Goal: Obtain resource: Download file/media

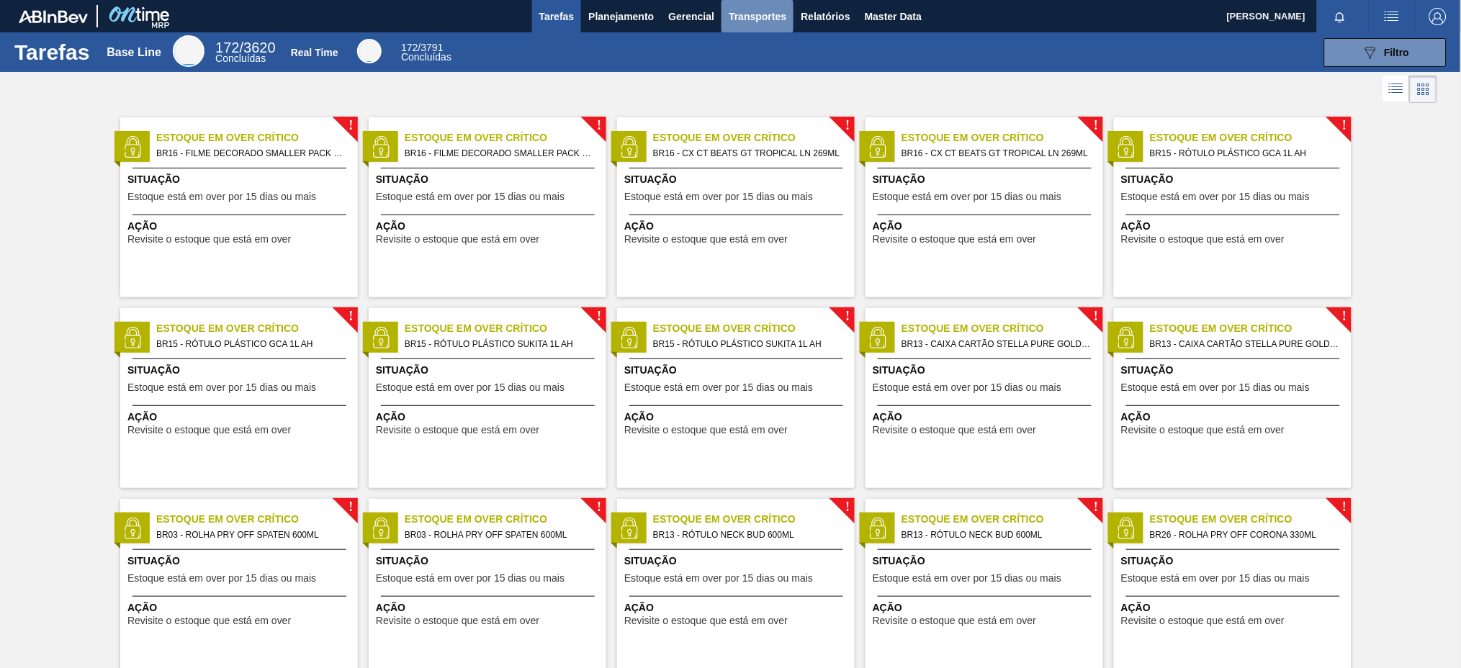
click at [752, 18] on span "Transportes" at bounding box center [758, 16] width 58 height 17
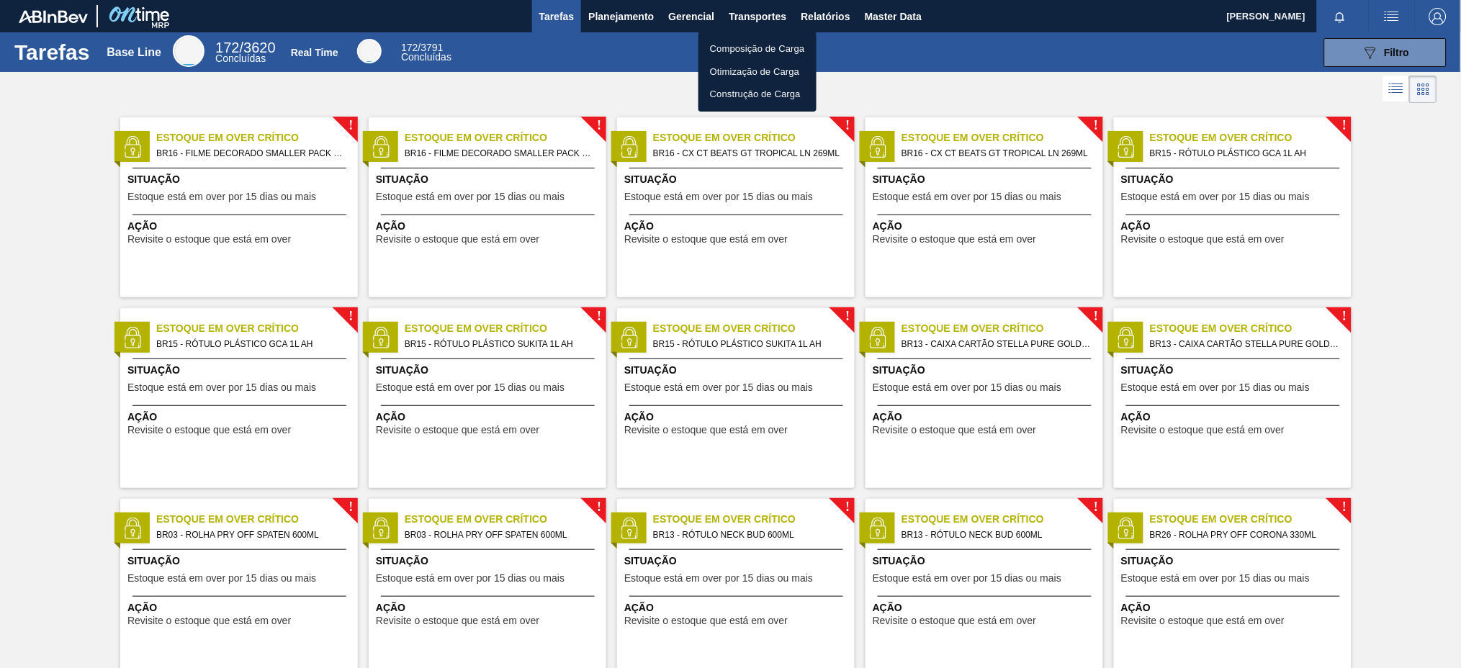
click at [827, 15] on div at bounding box center [730, 334] width 1461 height 668
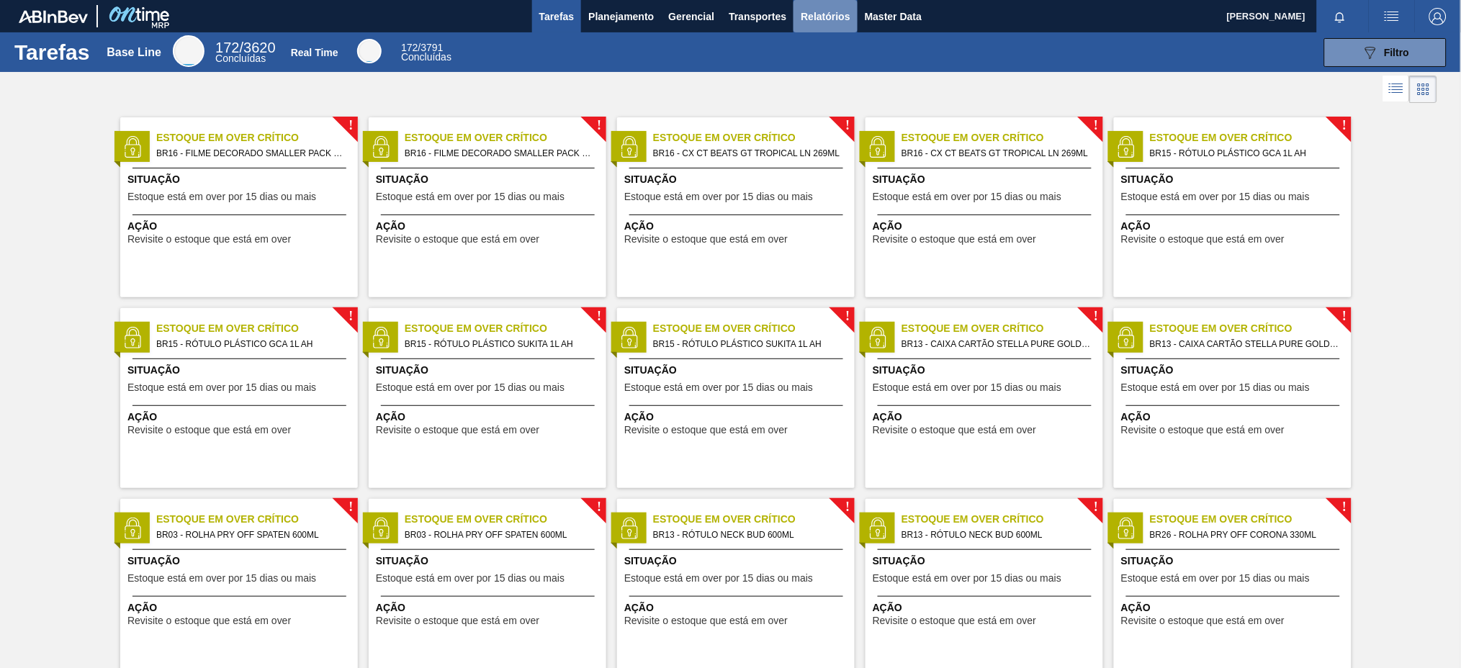
click at [827, 15] on span "Relatórios" at bounding box center [825, 16] width 49 height 17
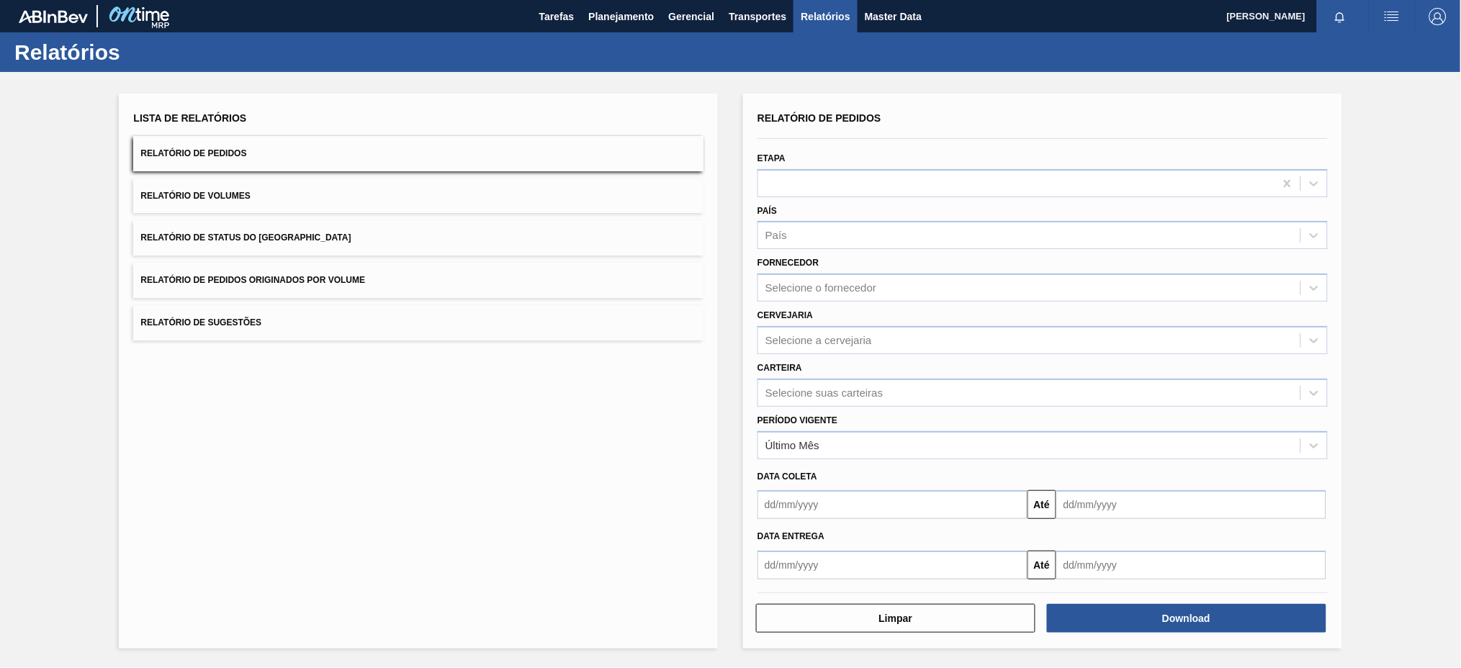
click at [488, 269] on button "Relatório de Pedidos Originados por Volume" at bounding box center [418, 280] width 570 height 35
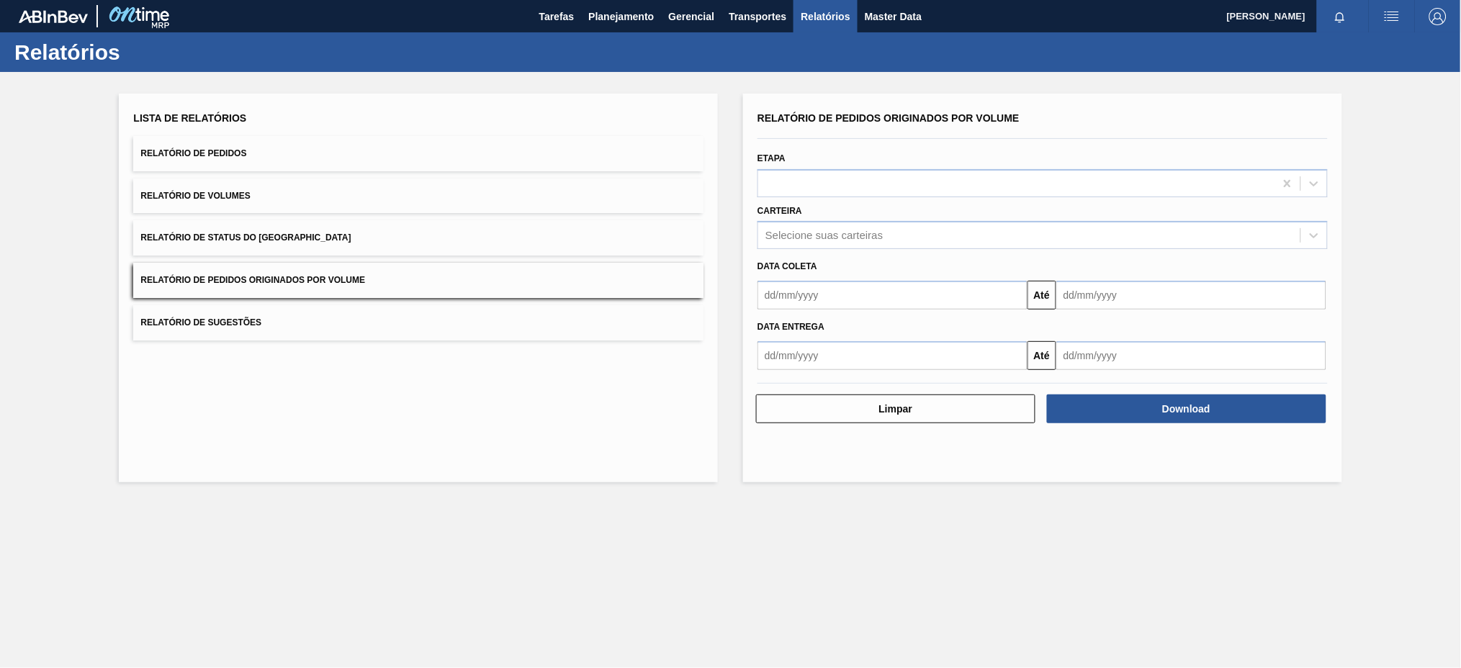
click at [362, 154] on button "Relatório de Pedidos" at bounding box center [418, 153] width 570 height 35
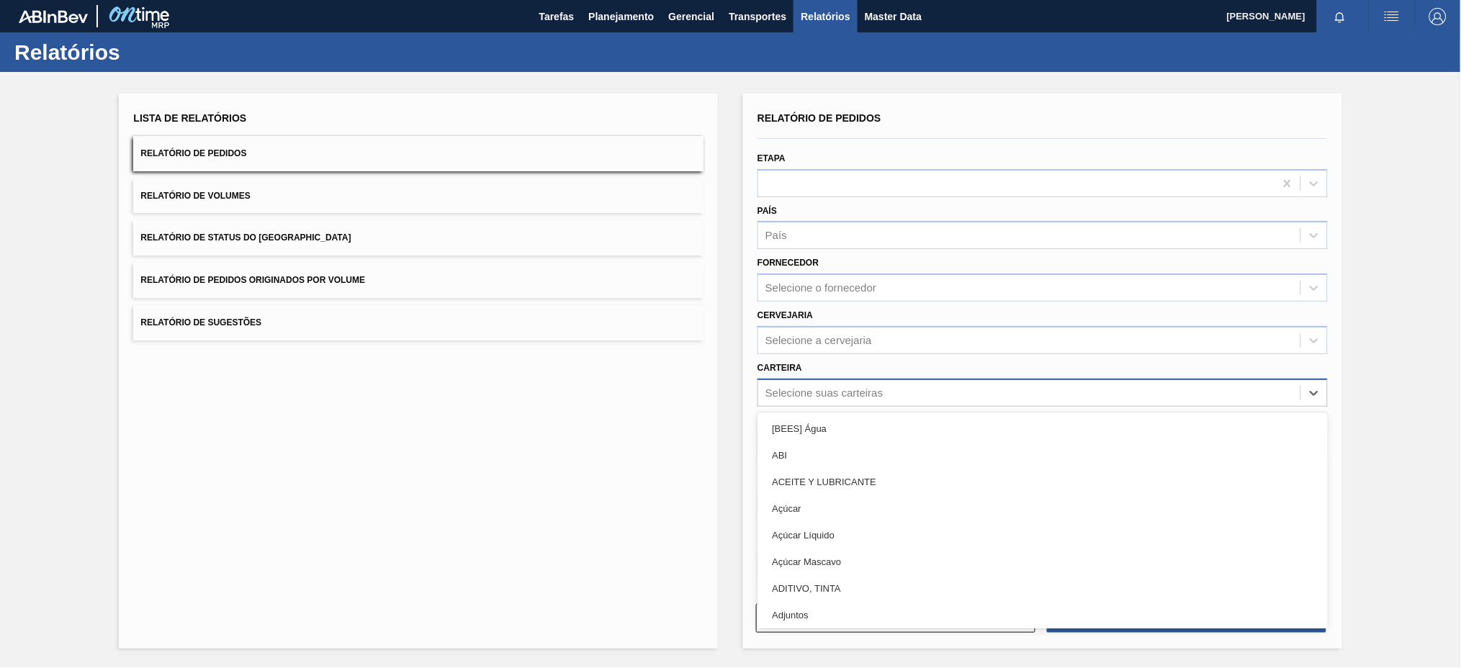
click at [773, 395] on div "Selecione suas carteiras" at bounding box center [823, 393] width 117 height 12
type input "mal"
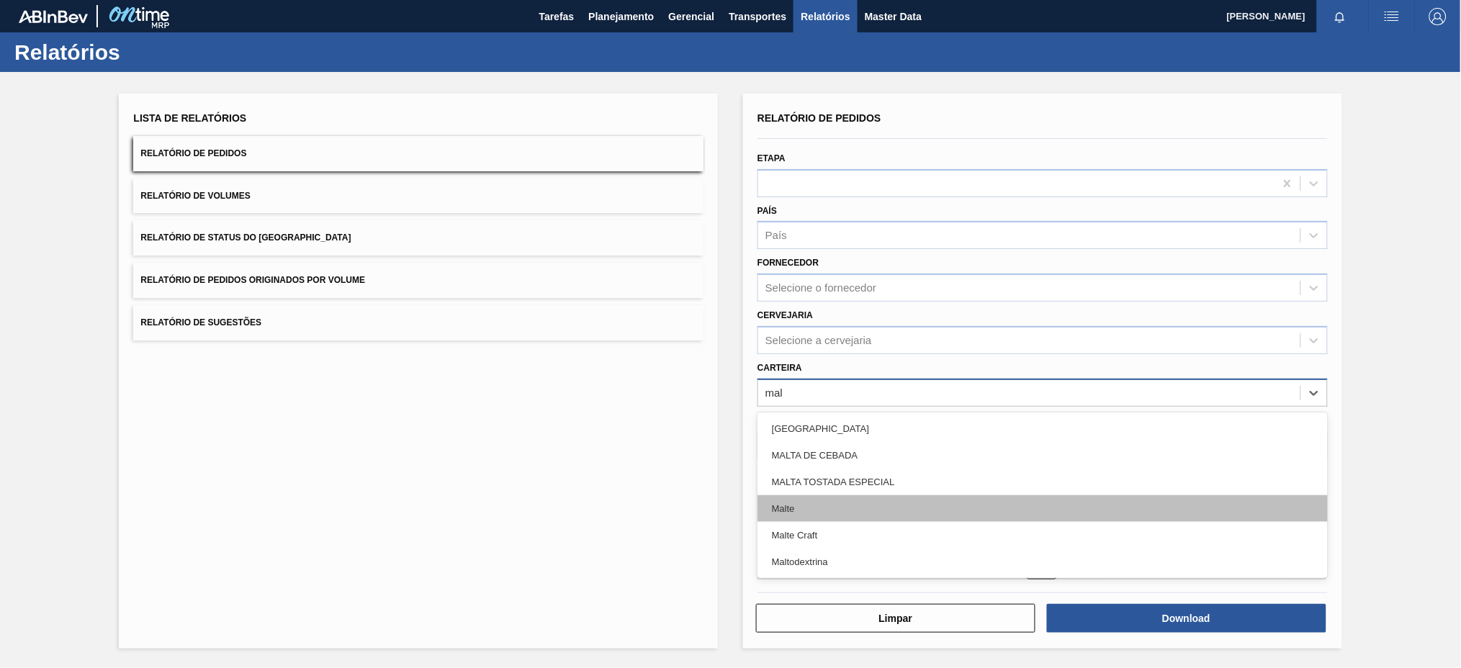
click at [784, 513] on div "Malte" at bounding box center [1042, 508] width 570 height 27
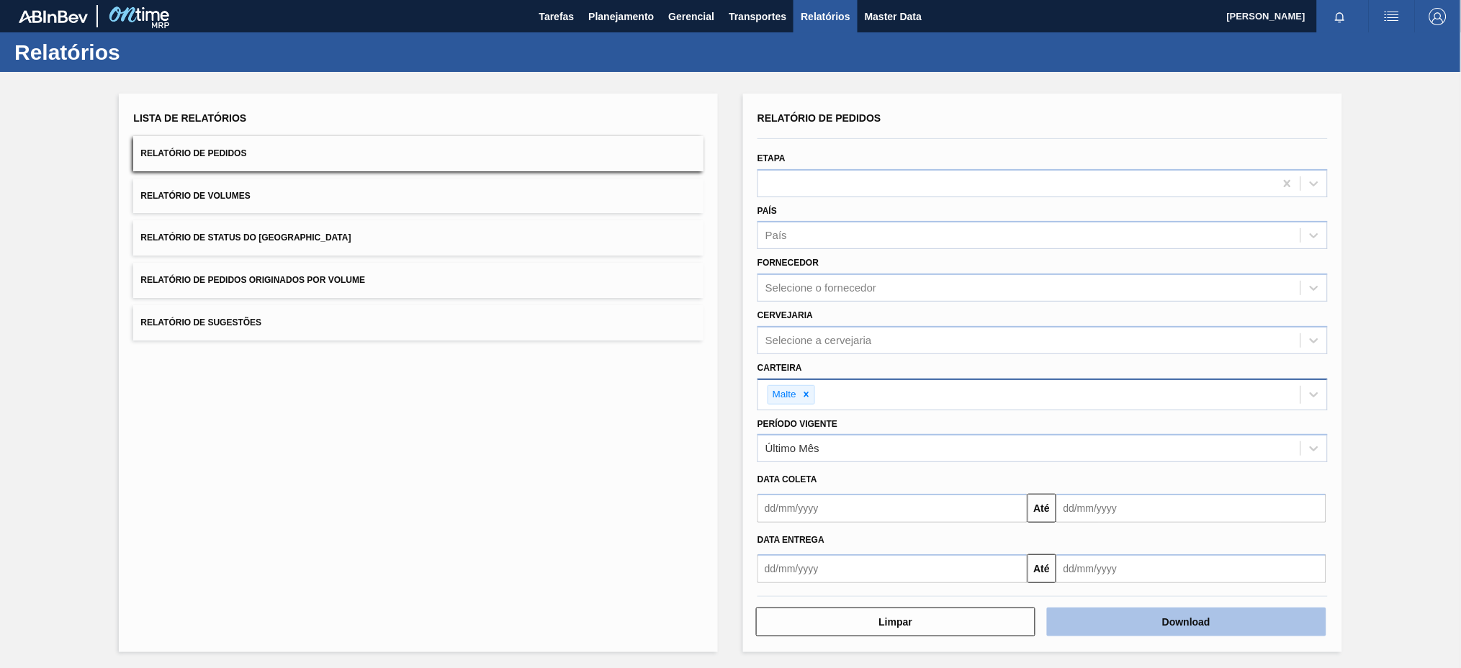
click at [1084, 617] on button "Download" at bounding box center [1186, 622] width 279 height 29
